Goal: Task Accomplishment & Management: Manage account settings

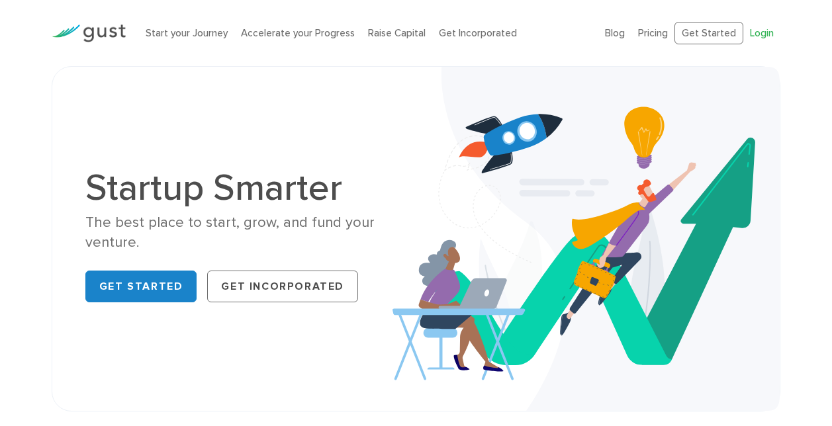
click at [765, 28] on link "Login" at bounding box center [762, 33] width 24 height 12
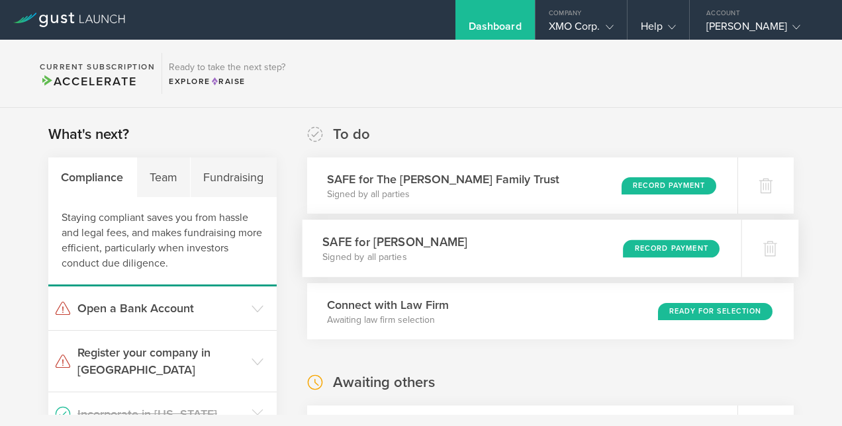
click at [587, 268] on div "SAFE for [PERSON_NAME] Signed by all parties Record Payment" at bounding box center [521, 249] width 439 height 58
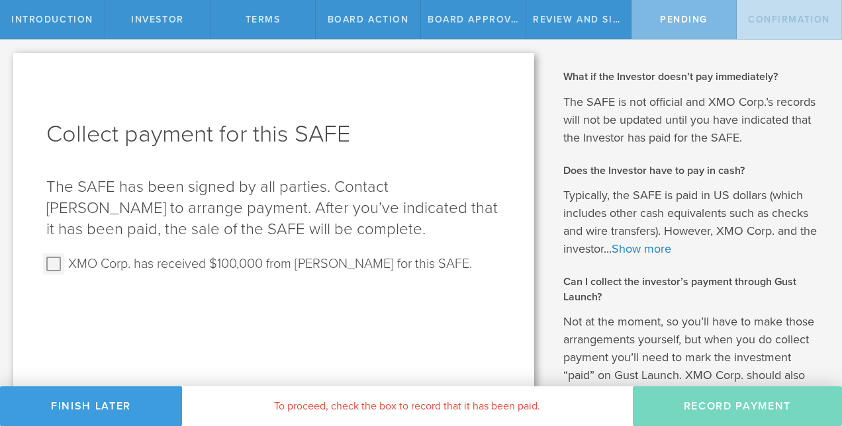
click at [54, 260] on input "XMO Corp. has received $100,000 from Rosa Buettner for this SAFE." at bounding box center [53, 264] width 21 height 21
checkbox input "true"
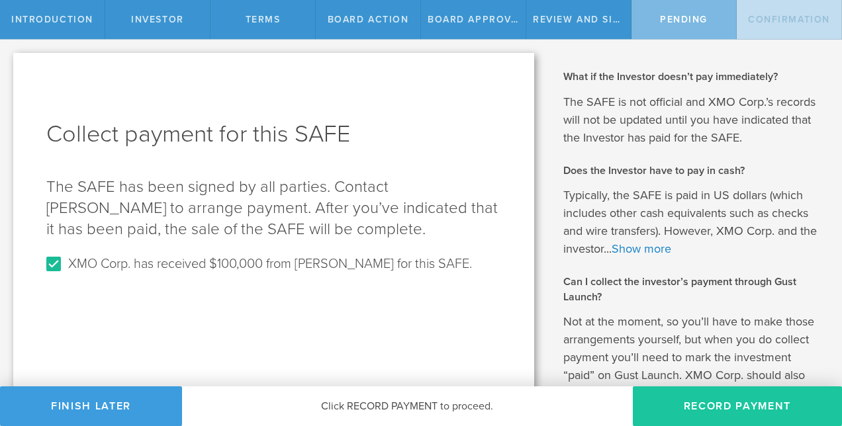
click at [709, 410] on button "Record Payment" at bounding box center [737, 407] width 209 height 40
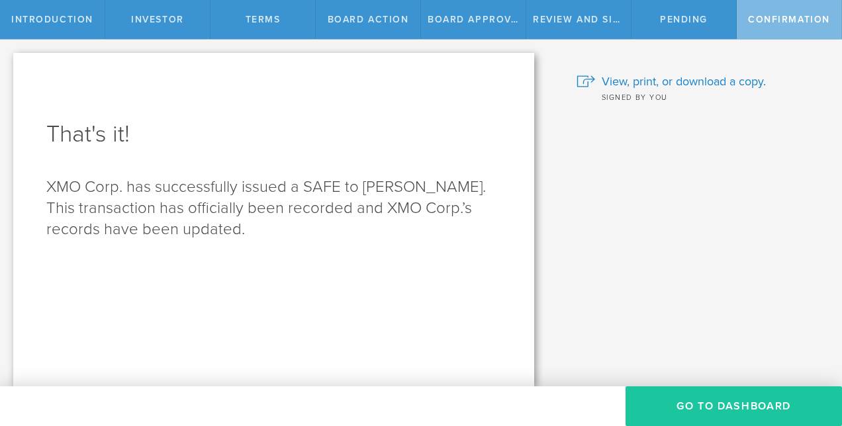
click at [721, 407] on button "Go To Dashboard" at bounding box center [734, 407] width 217 height 40
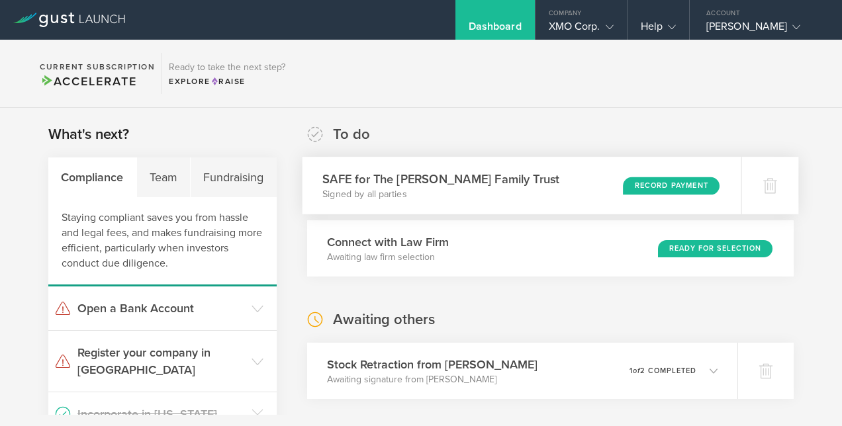
click at [655, 181] on div "Record Payment" at bounding box center [671, 186] width 97 height 18
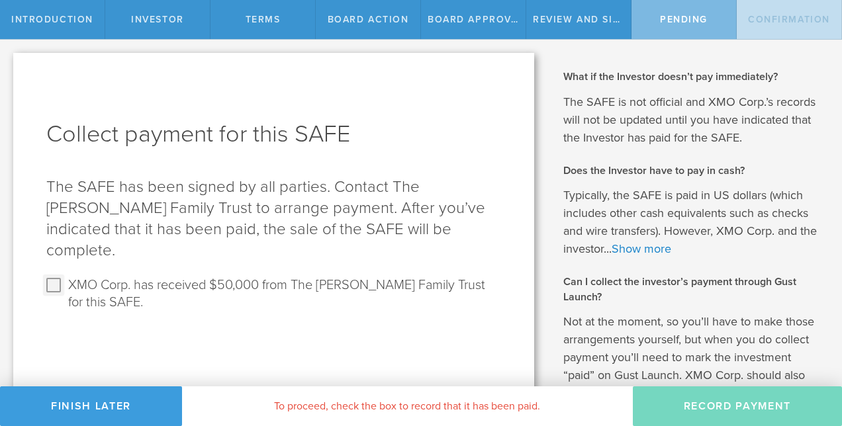
click at [54, 275] on input "XMO Corp. has received $50,000 from The [PERSON_NAME] Family Trust for this SAF…" at bounding box center [53, 285] width 21 height 21
checkbox input "true"
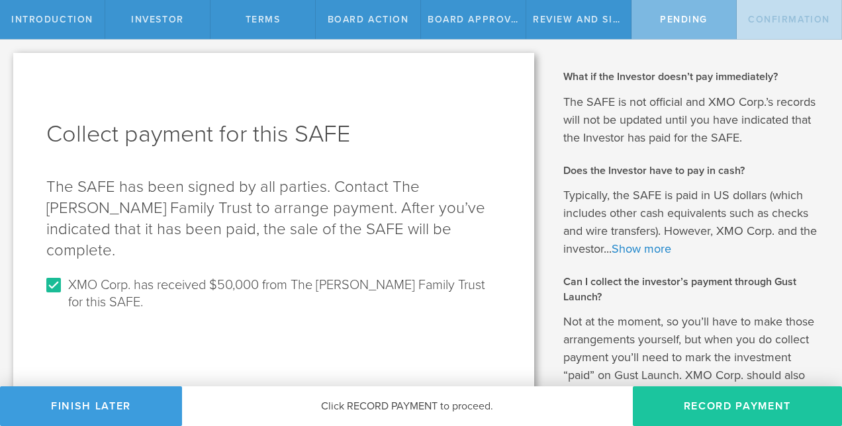
click at [712, 407] on button "Record Payment" at bounding box center [737, 407] width 209 height 40
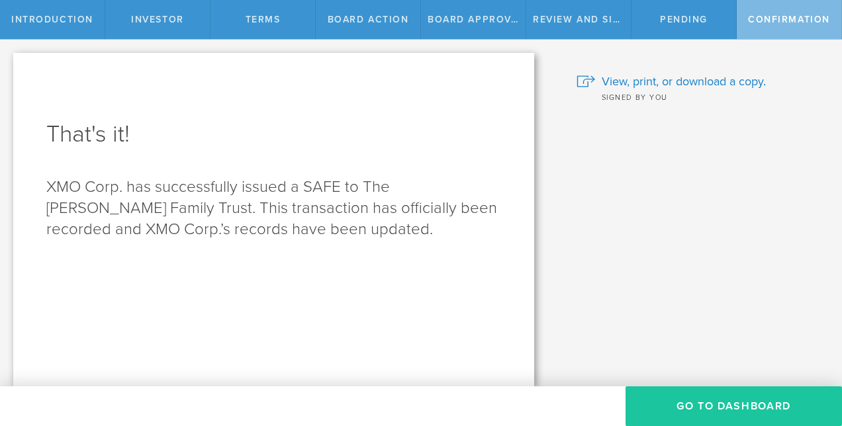
click at [711, 409] on button "Go To Dashboard" at bounding box center [734, 407] width 217 height 40
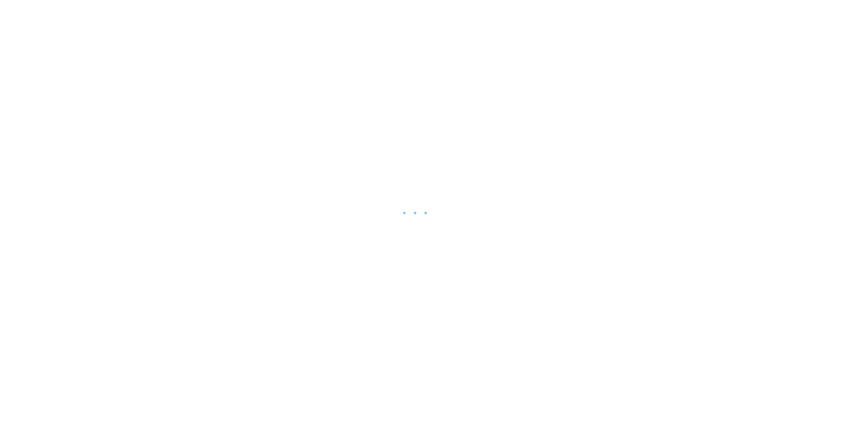
click at [711, 409] on div at bounding box center [421, 213] width 842 height 426
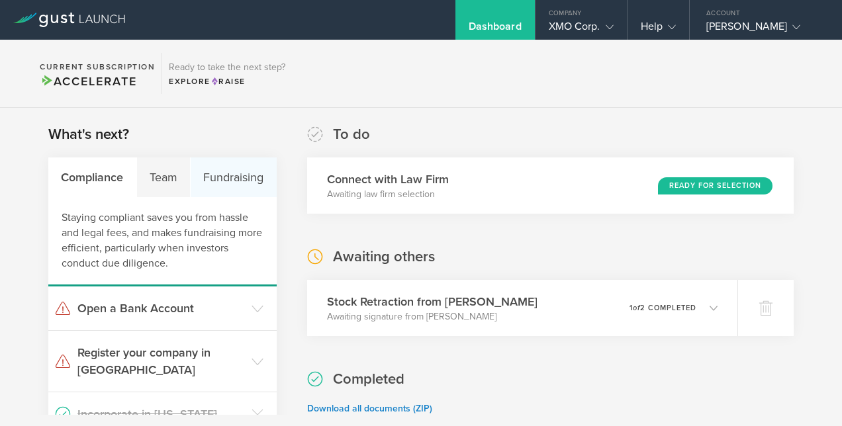
click at [228, 181] on div "Fundraising" at bounding box center [234, 178] width 86 height 40
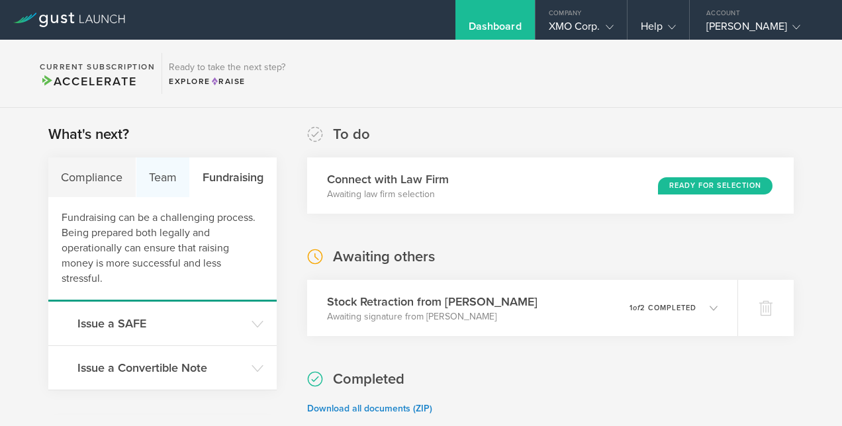
click at [163, 178] on div "Team" at bounding box center [163, 178] width 54 height 40
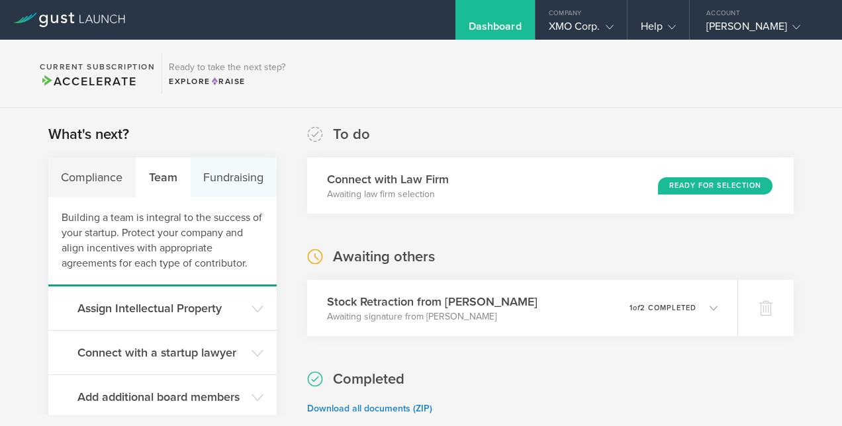
click at [217, 183] on div "Fundraising" at bounding box center [234, 178] width 86 height 40
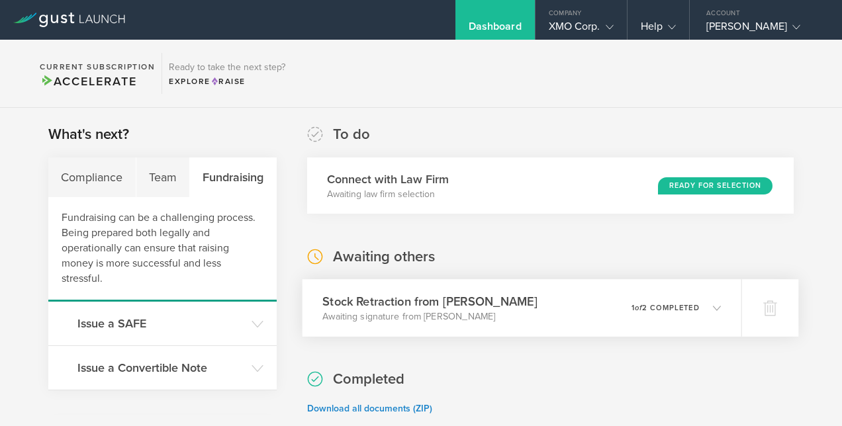
click at [472, 310] on h3 "Stock Retraction from Brian Alvara" at bounding box center [430, 302] width 215 height 18
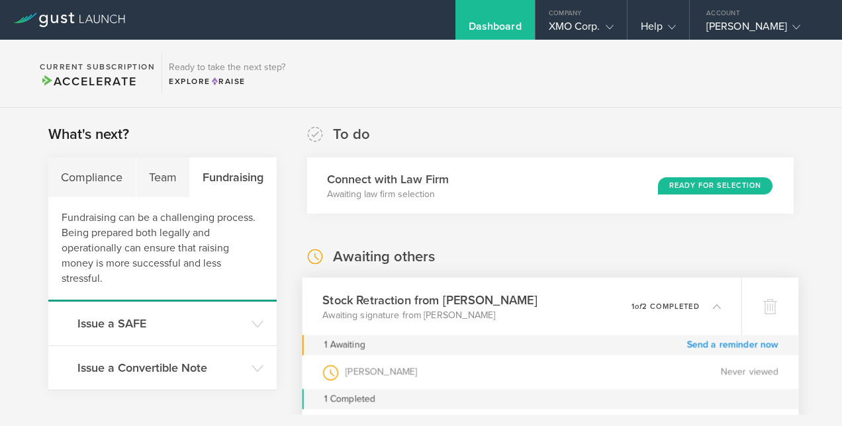
click at [742, 344] on link "Send a reminder now" at bounding box center [733, 345] width 92 height 21
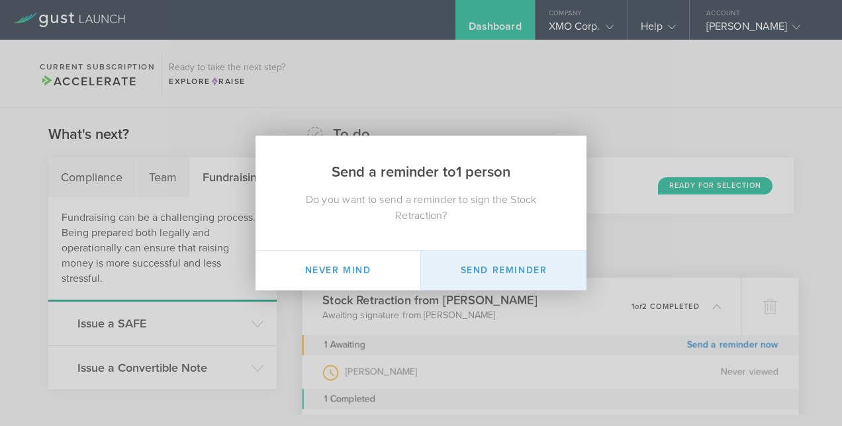
click at [504, 271] on button "Send Reminder" at bounding box center [504, 271] width 166 height 40
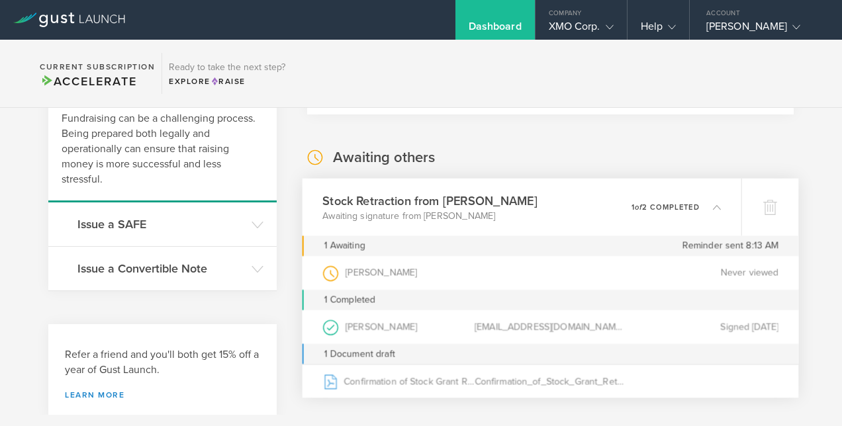
scroll to position [188, 0]
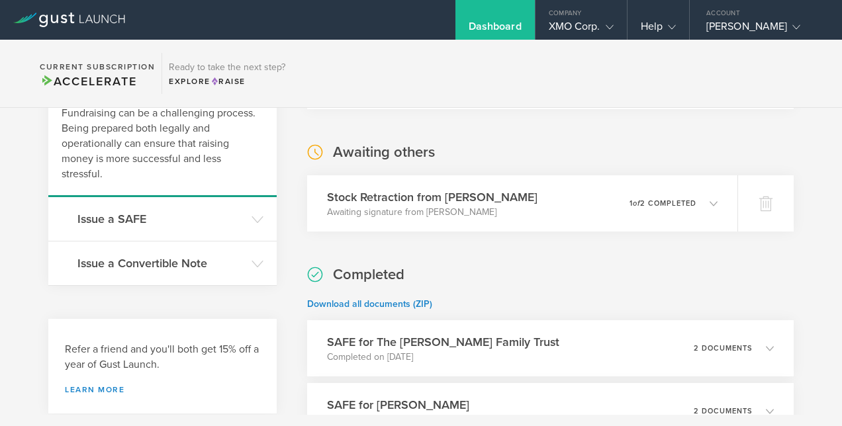
scroll to position [120, 0]
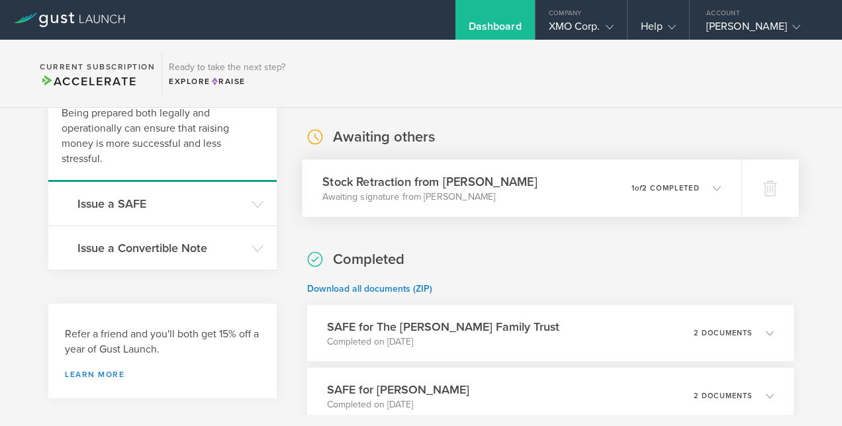
click at [471, 185] on h3 "Stock Retraction from Brian Alvara" at bounding box center [430, 182] width 215 height 18
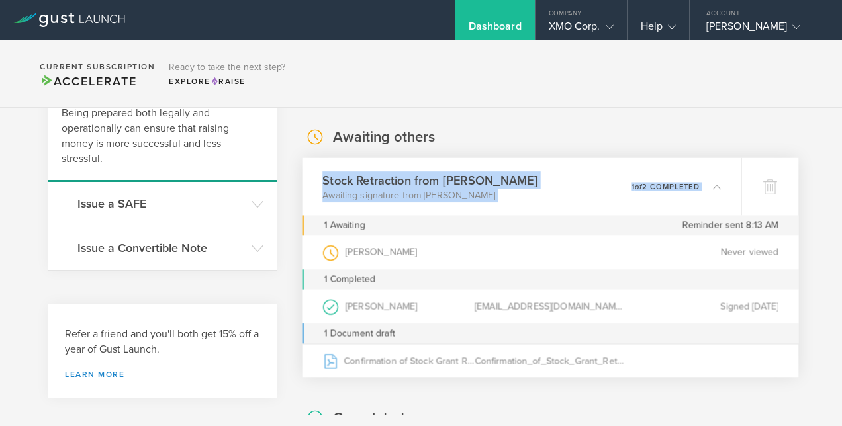
drag, startPoint x: 705, startPoint y: 198, endPoint x: 311, endPoint y: 174, distance: 395.5
click at [311, 174] on div "Stock Retraction from Brian Alvara Awaiting signature from Brian Alvara 0 undel…" at bounding box center [521, 187] width 439 height 58
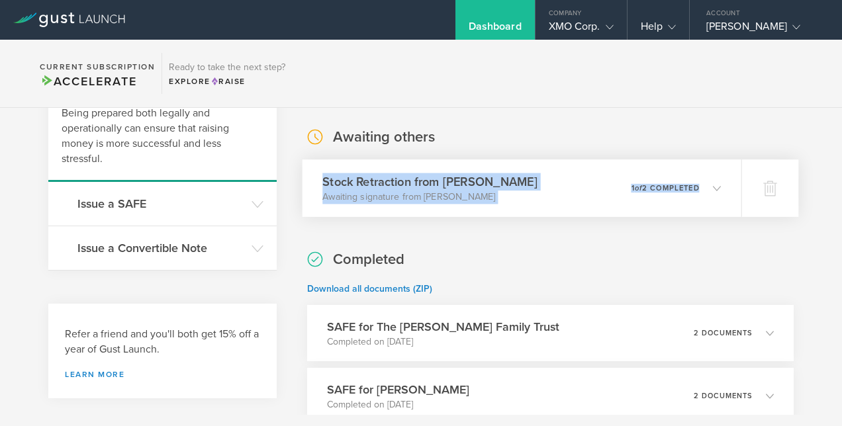
copy div "Stock Retraction from Brian Alvara Awaiting signature from Brian Alvara 0 undel…"
click at [659, 32] on div "Help" at bounding box center [658, 30] width 35 height 20
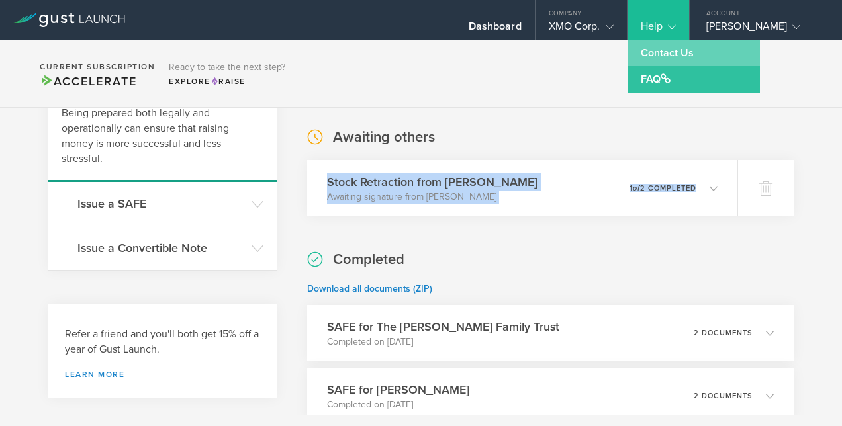
click at [666, 48] on link "Contact Us" at bounding box center [694, 53] width 132 height 26
